Goal: Transaction & Acquisition: Purchase product/service

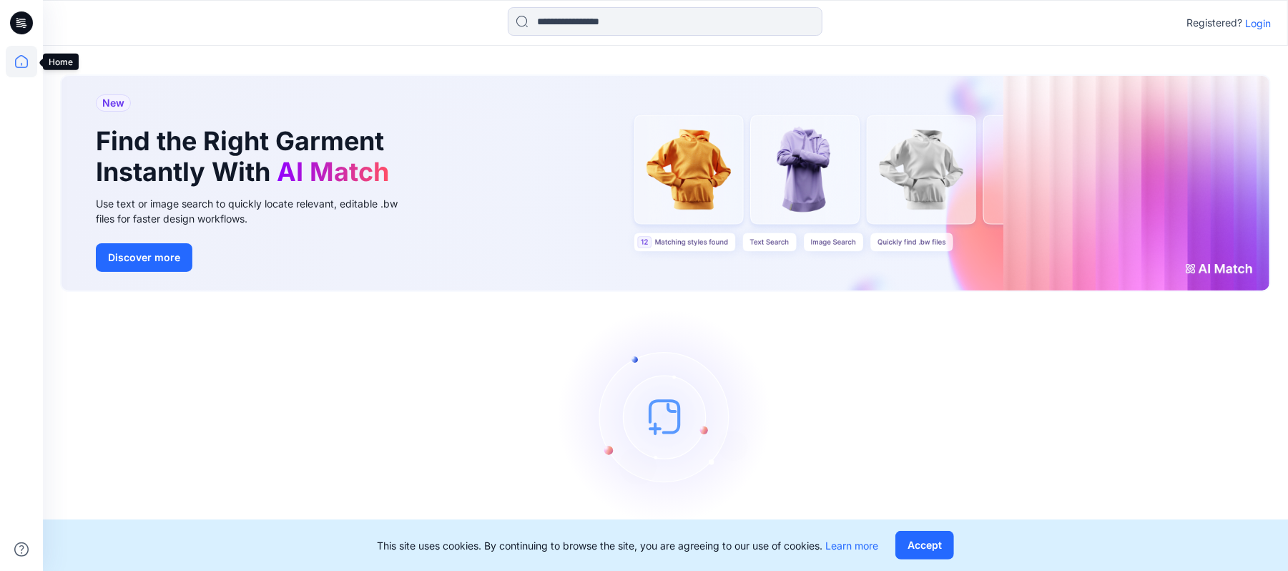
click at [16, 64] on icon at bounding box center [21, 61] width 31 height 31
click at [1267, 24] on p "Login" at bounding box center [1258, 23] width 26 height 15
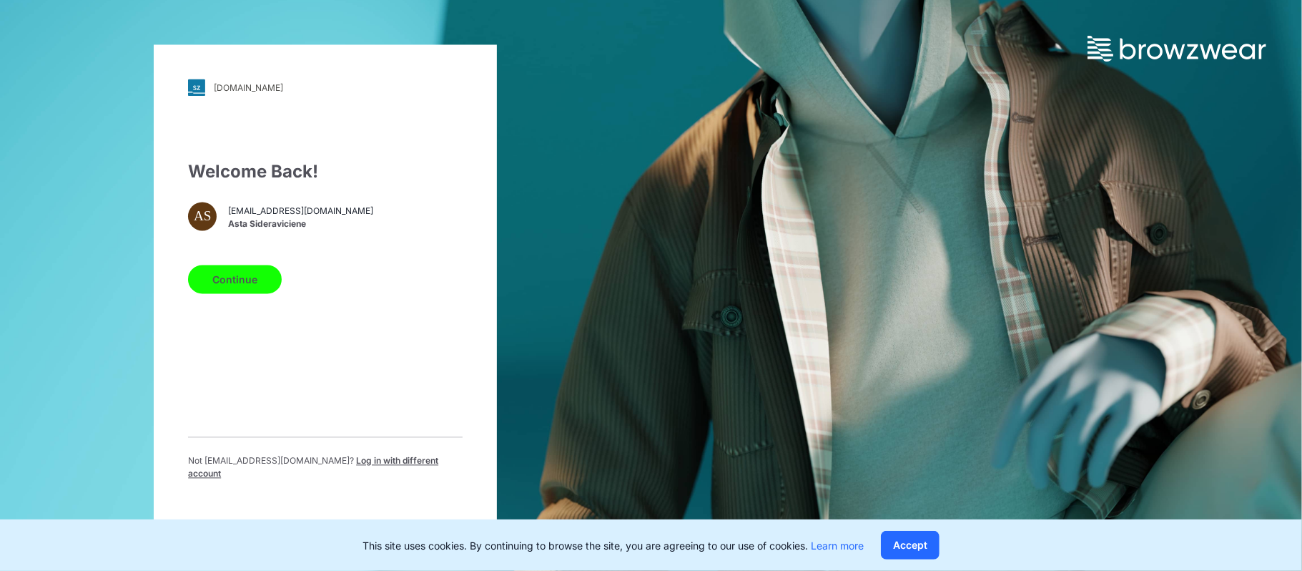
click at [246, 286] on button "Continue" at bounding box center [235, 279] width 94 height 29
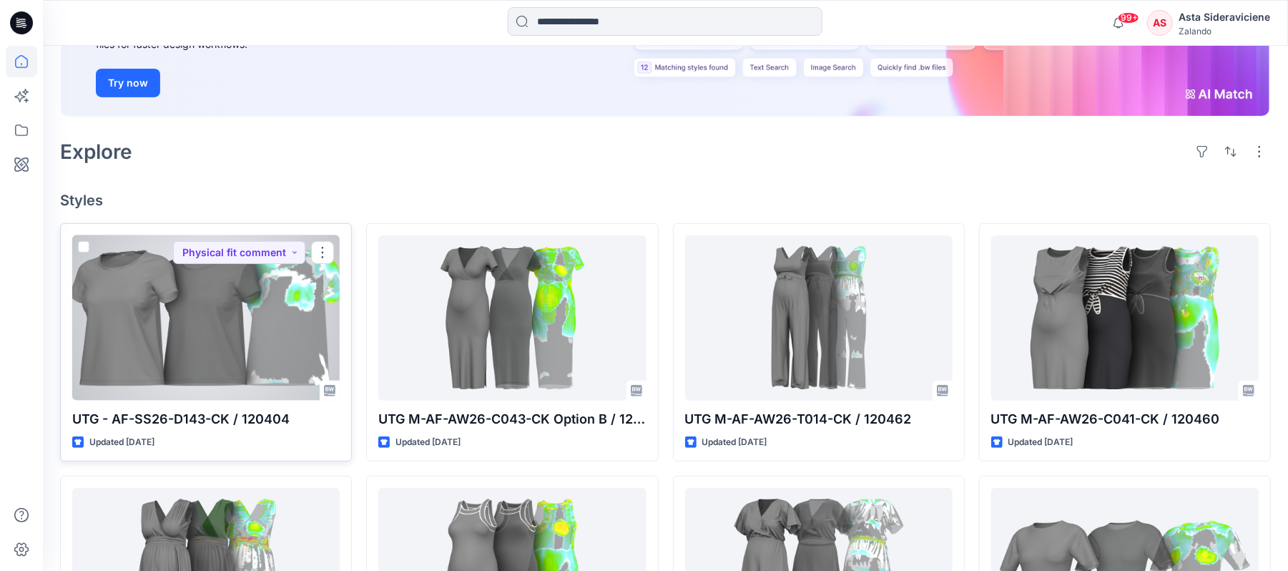
scroll to position [190, 0]
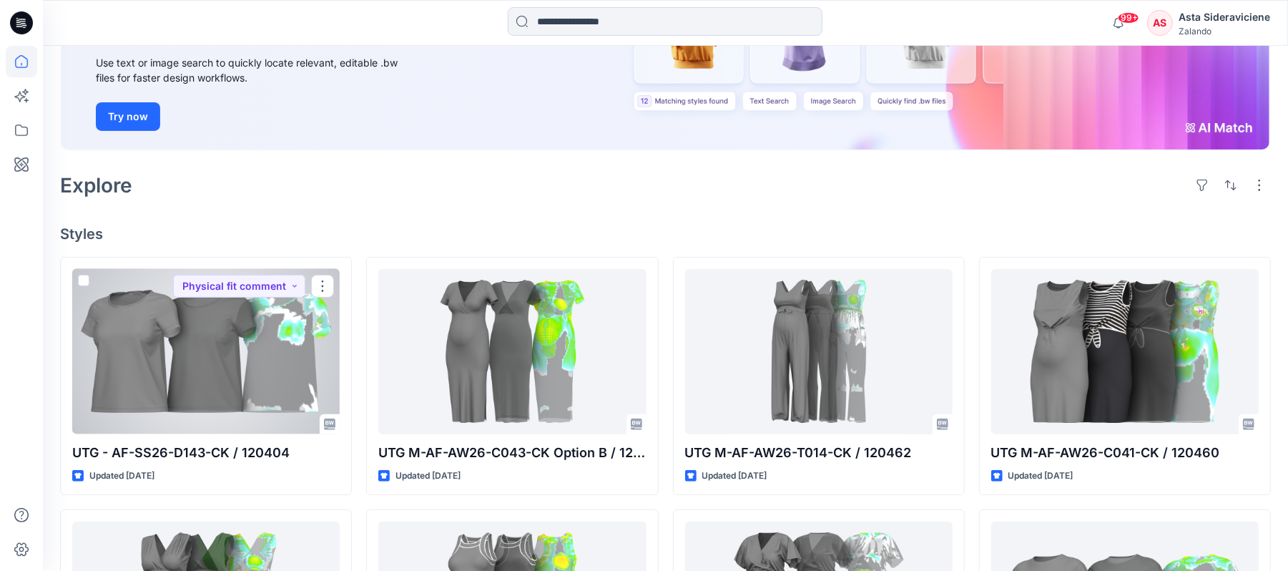
click at [238, 333] on div at bounding box center [205, 351] width 267 height 165
